Goal: Use online tool/utility: Utilize a website feature to perform a specific function

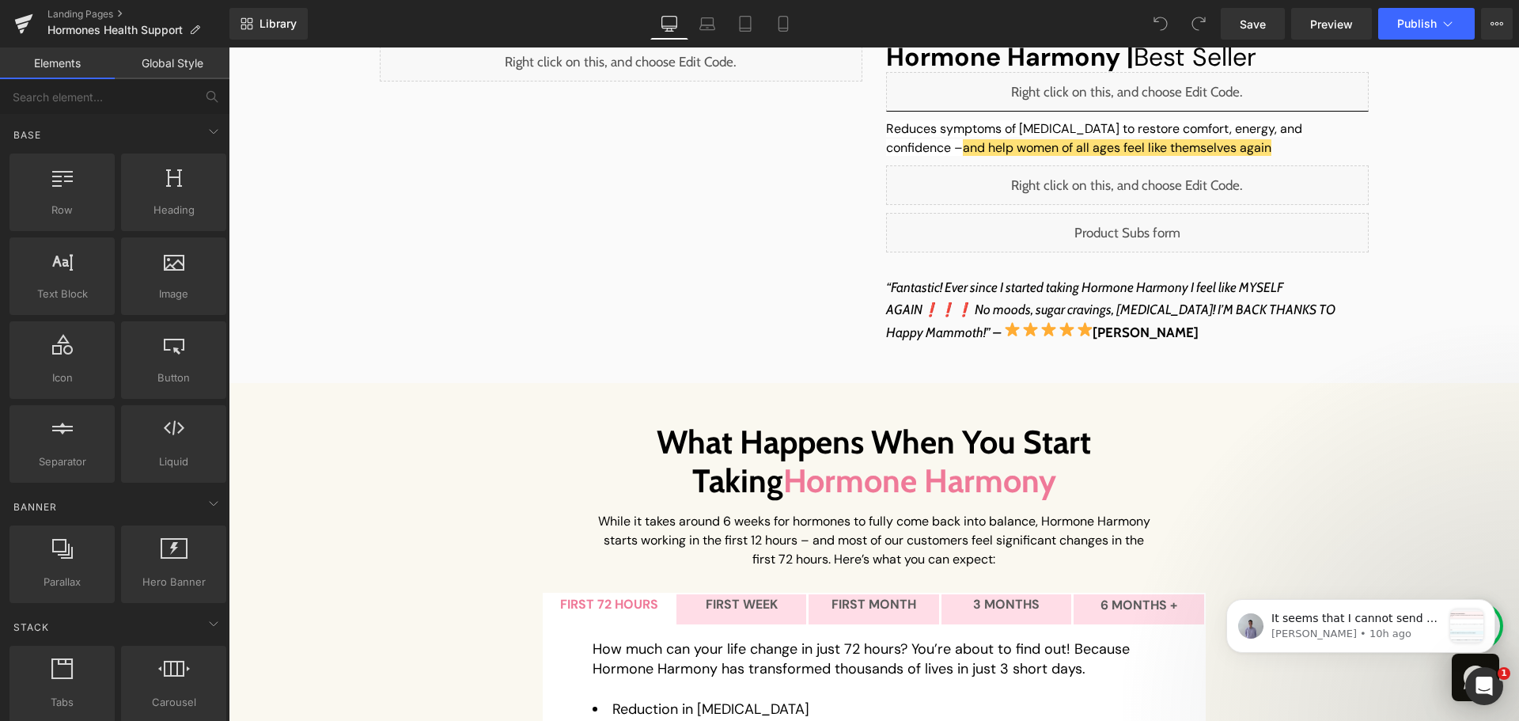
scroll to position [421, 0]
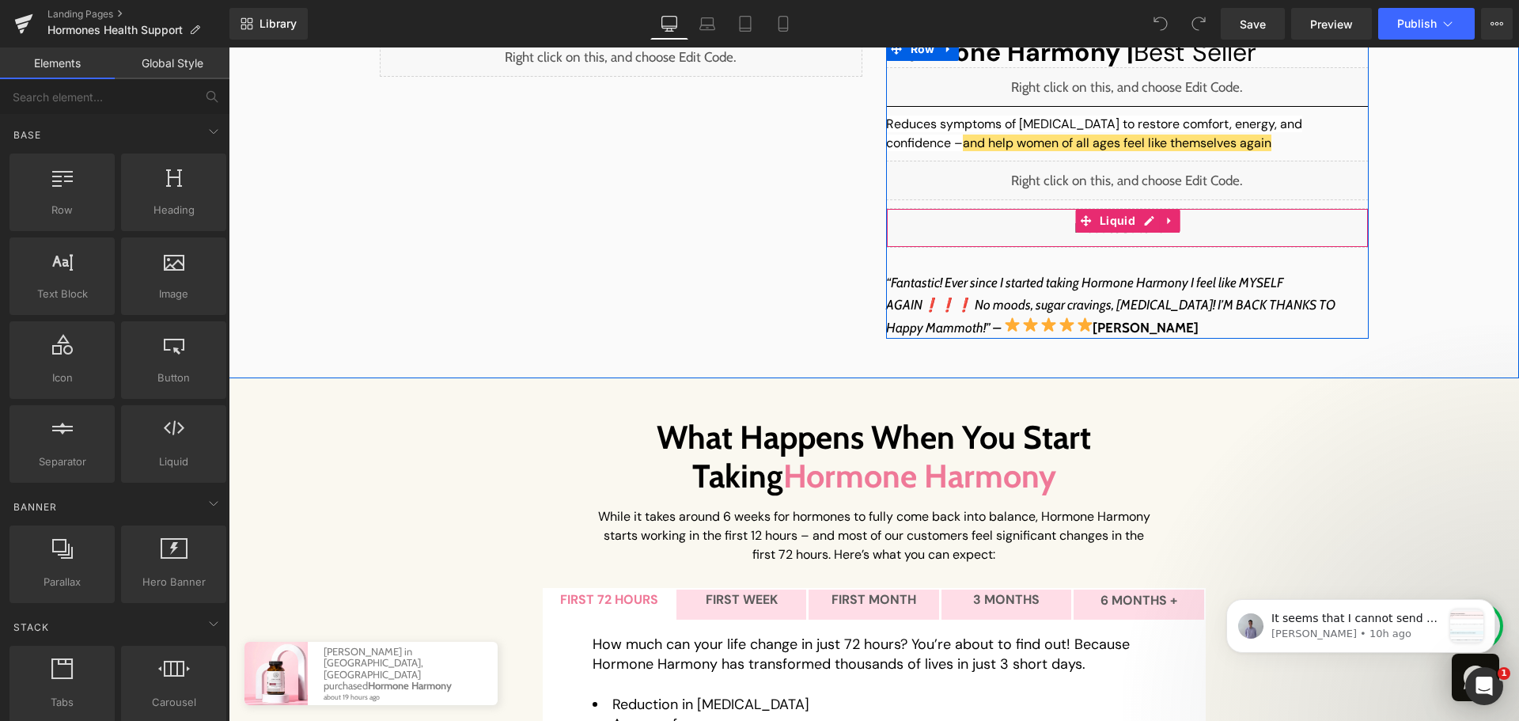
click at [1138, 222] on div "Liquid" at bounding box center [1127, 228] width 483 height 40
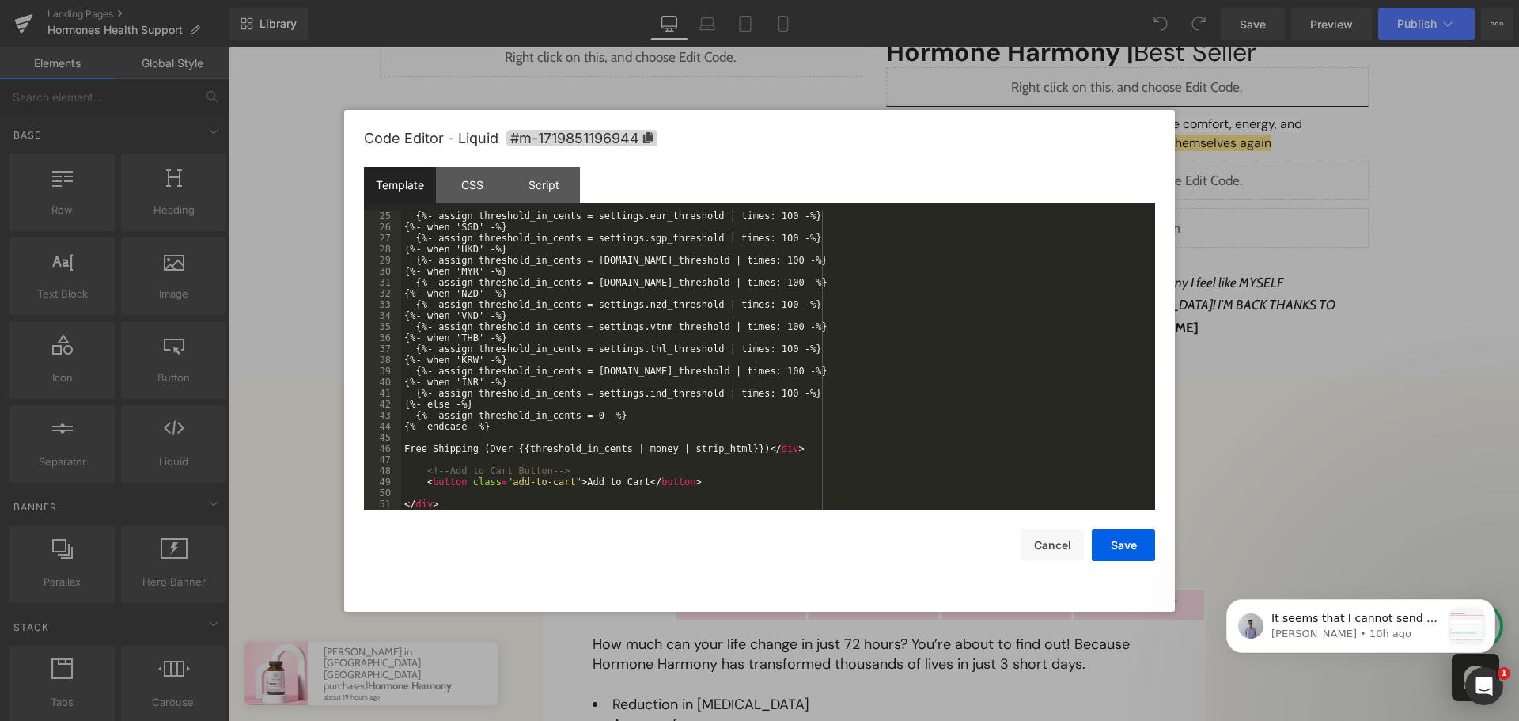
scroll to position [266, 0]
click at [1049, 539] on button "Cancel" at bounding box center [1051, 545] width 63 height 32
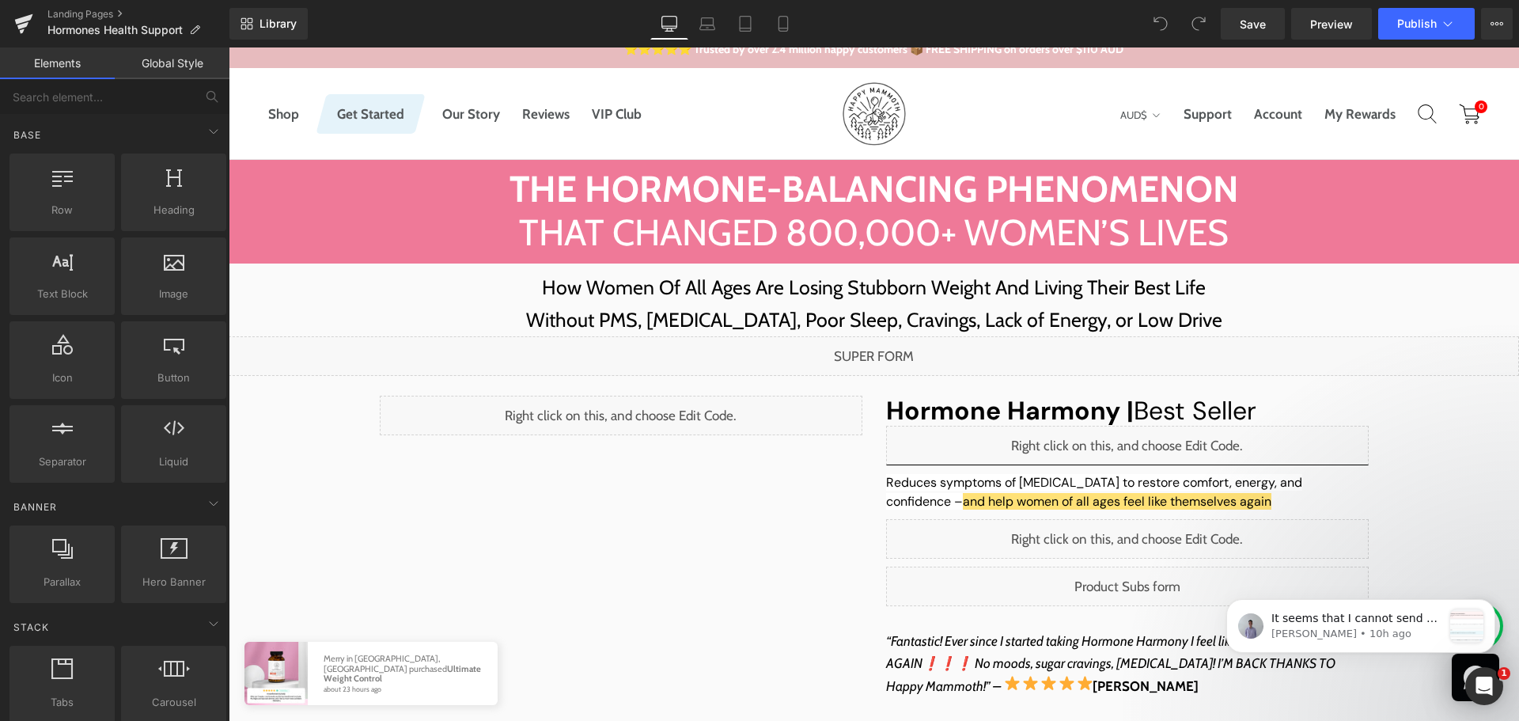
scroll to position [0, 0]
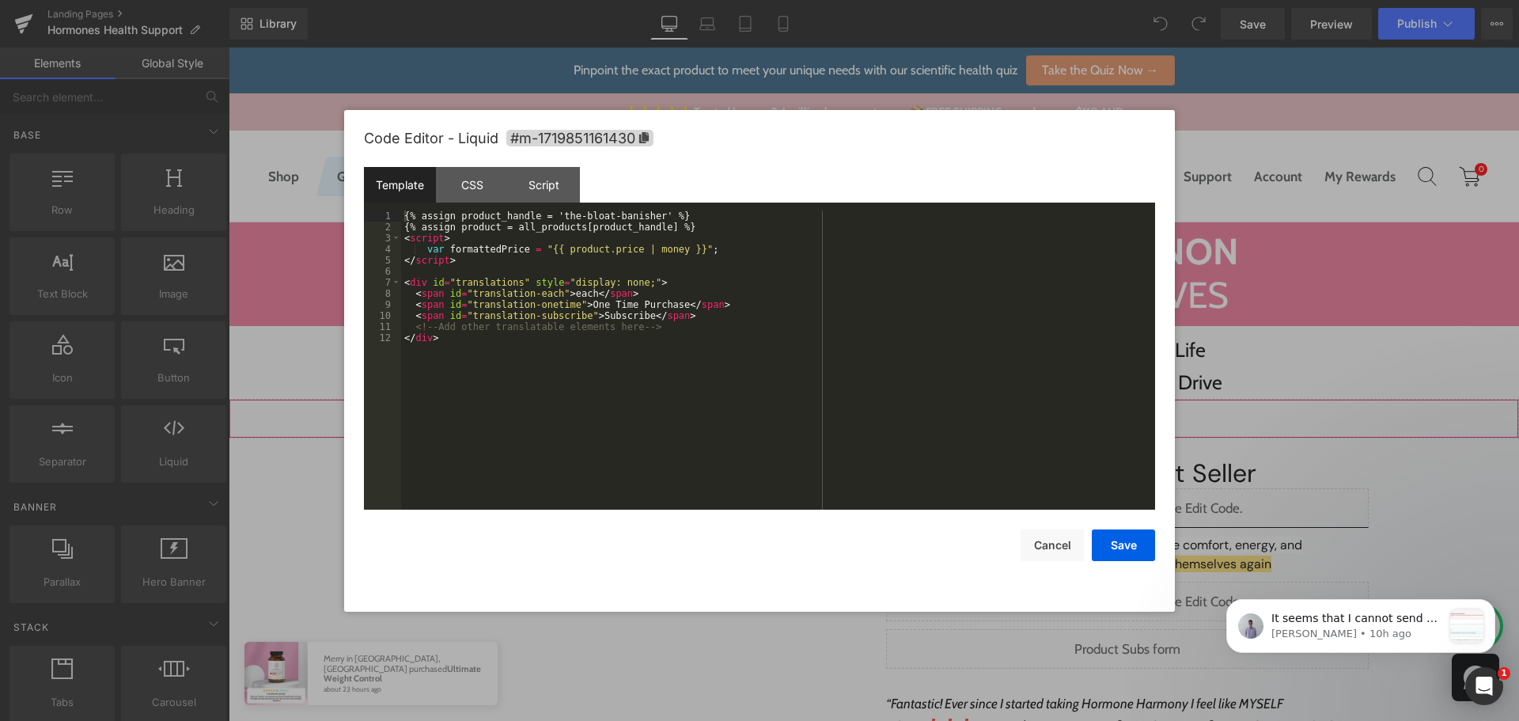
click at [883, 412] on div "Liquid" at bounding box center [874, 419] width 1290 height 40
click at [516, 180] on div "Script" at bounding box center [544, 185] width 72 height 36
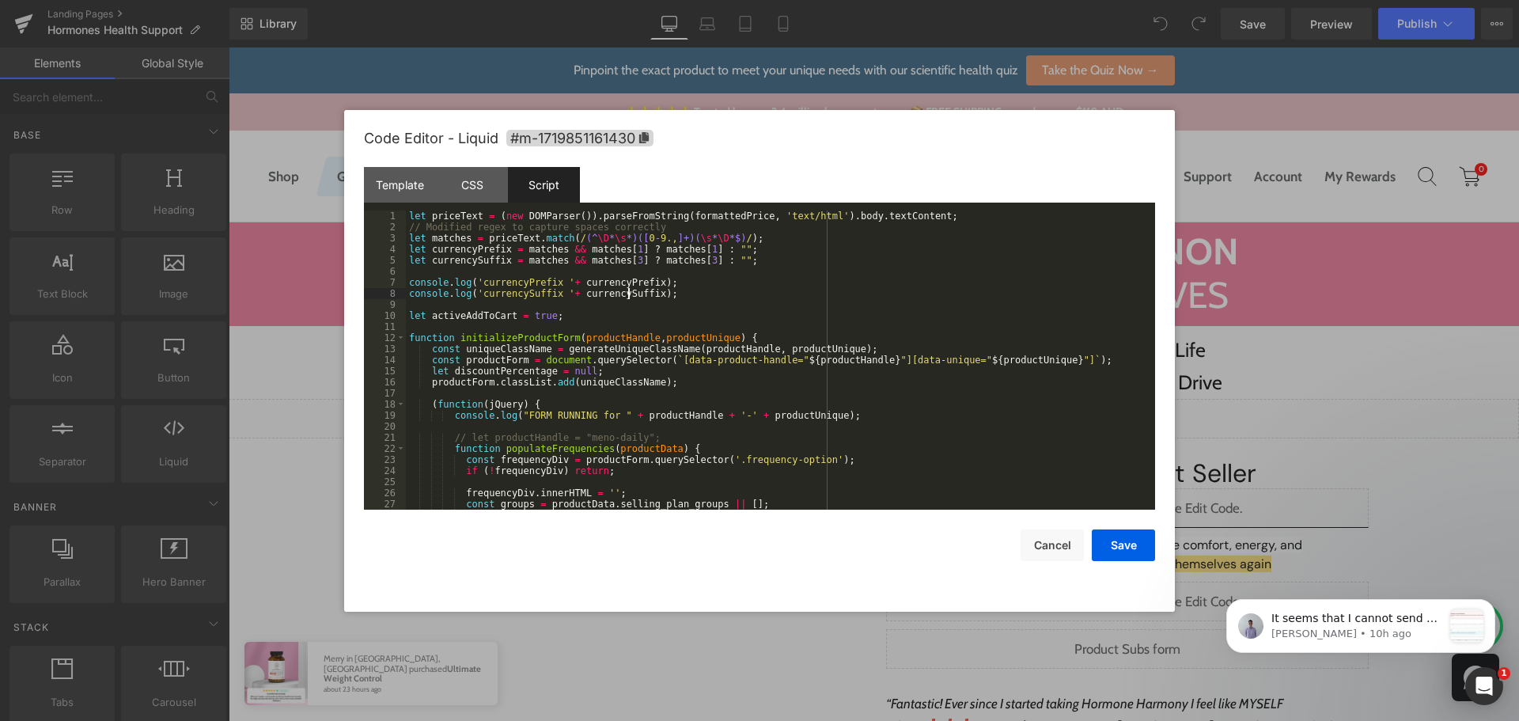
click at [628, 293] on div "let priceText = ( new DOMParser ( )) . parseFromString ( formattedPrice , 'text…" at bounding box center [777, 370] width 743 height 321
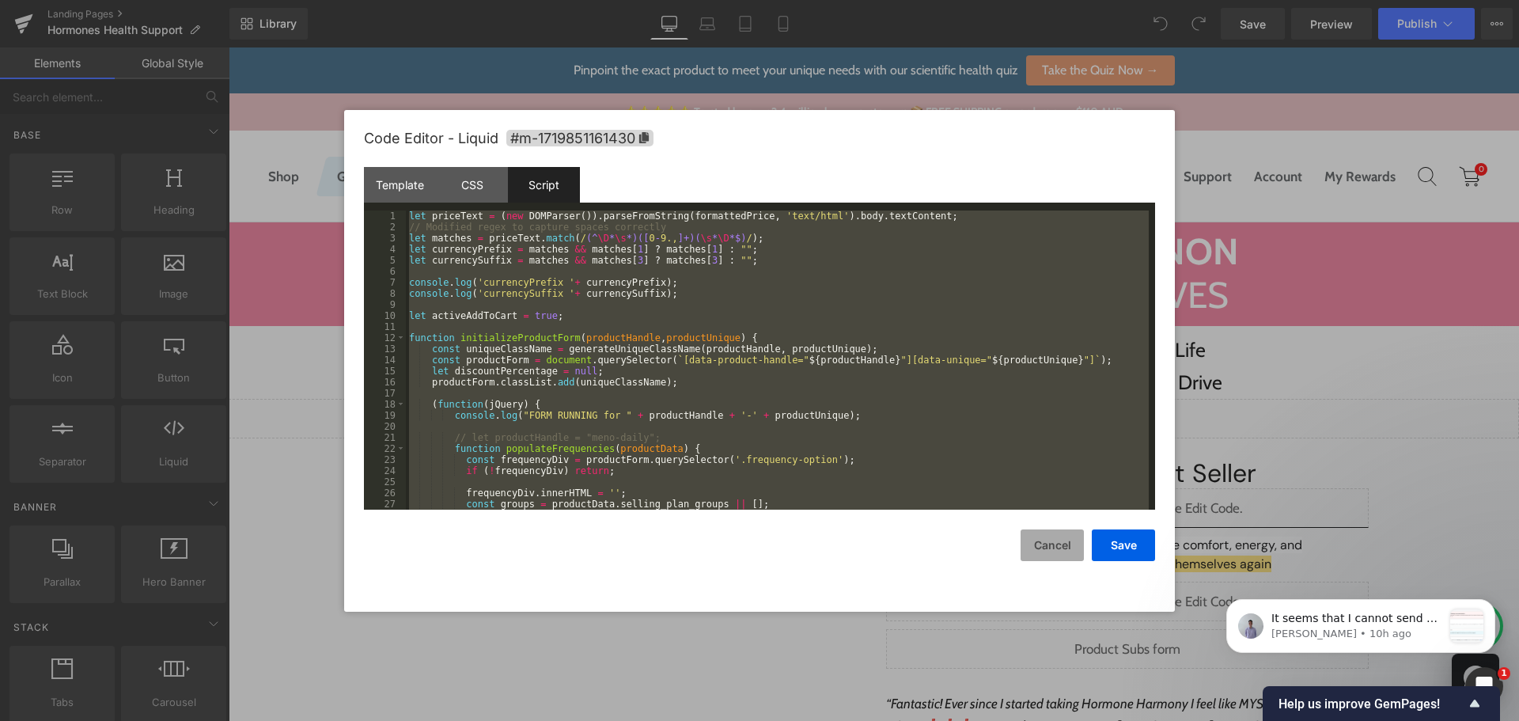
click at [1067, 539] on button "Cancel" at bounding box center [1051, 545] width 63 height 32
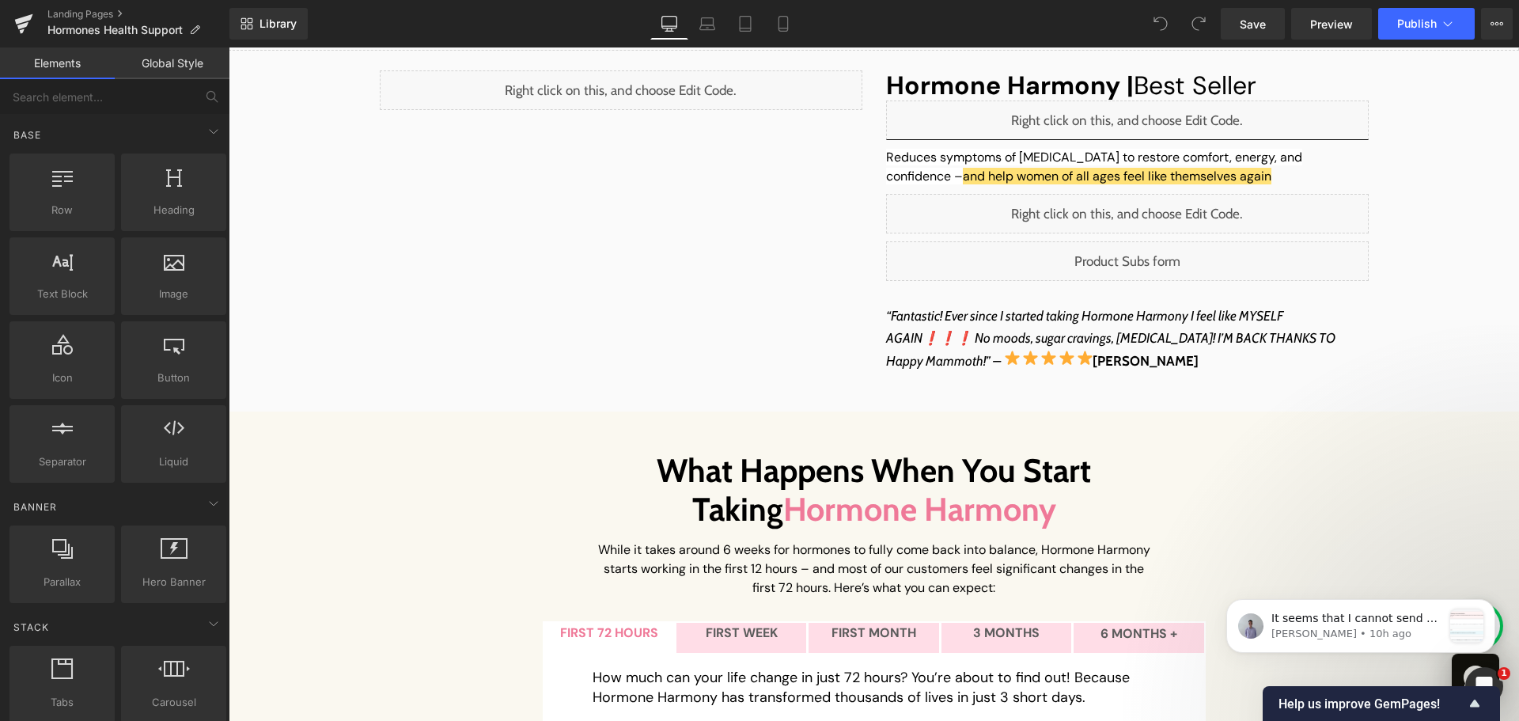
scroll to position [390, 0]
